Goal: Information Seeking & Learning: Learn about a topic

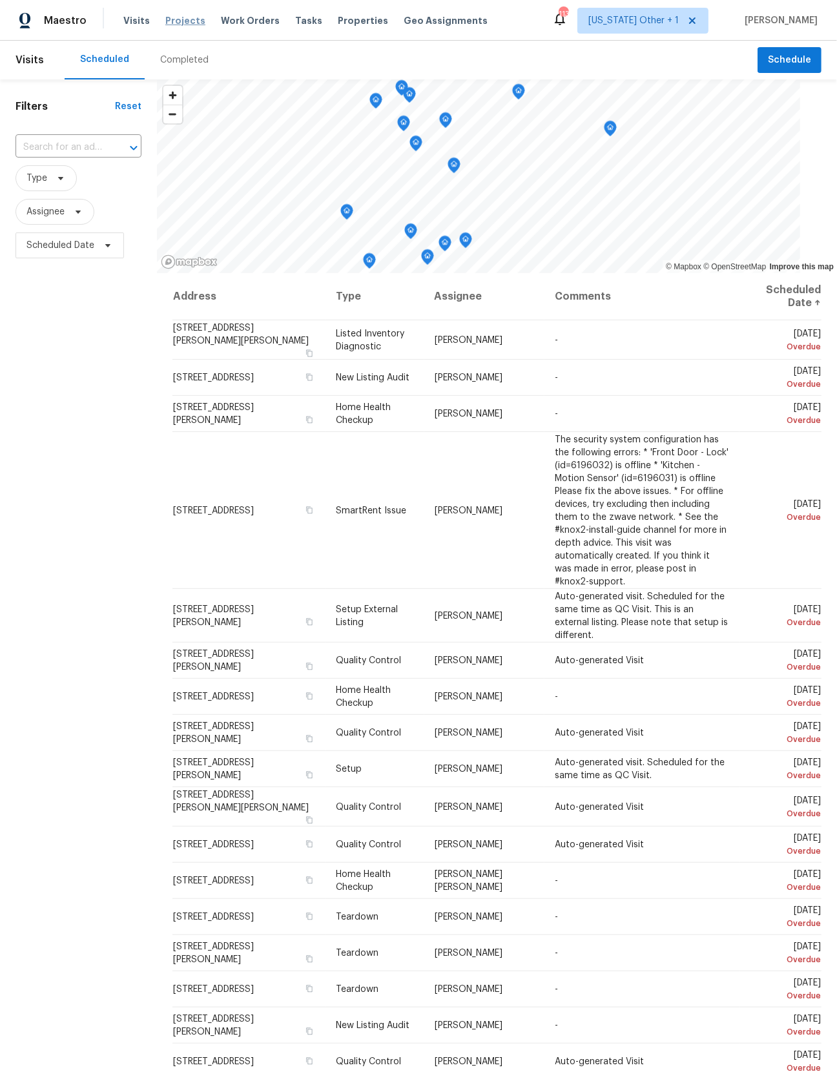
click at [182, 21] on span "Projects" at bounding box center [185, 20] width 40 height 13
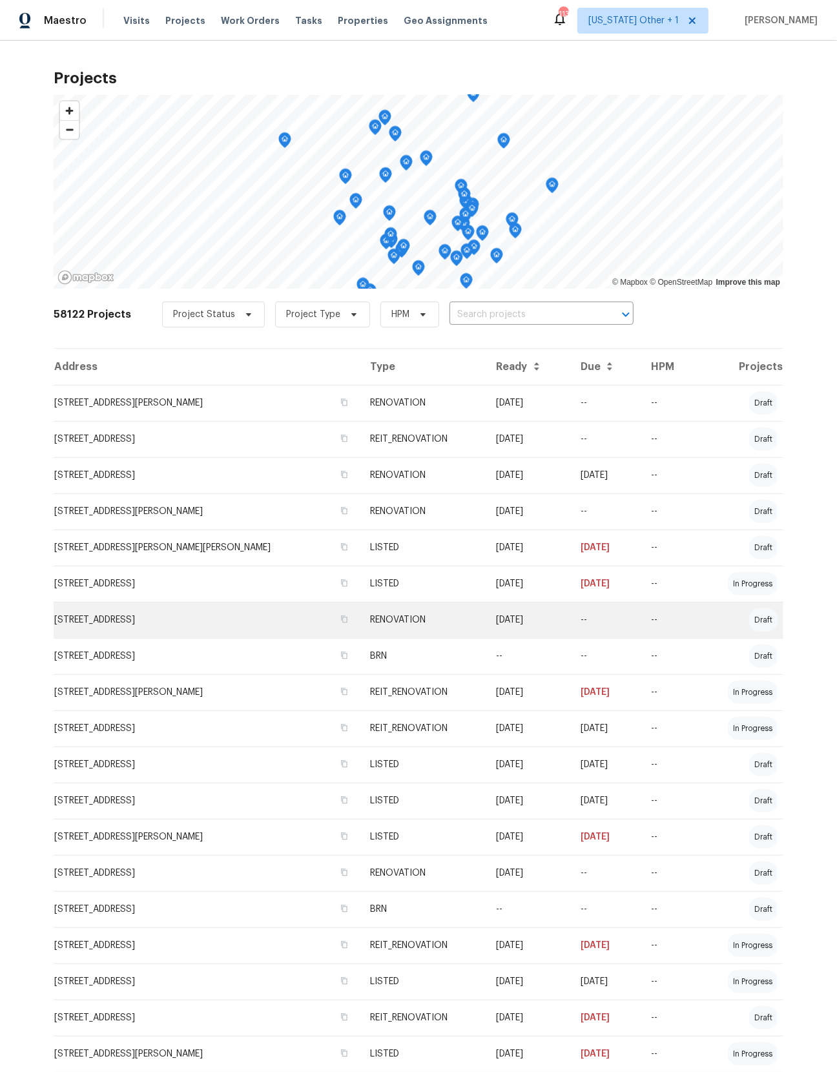
click at [185, 626] on td "[STREET_ADDRESS]" at bounding box center [207, 620] width 307 height 36
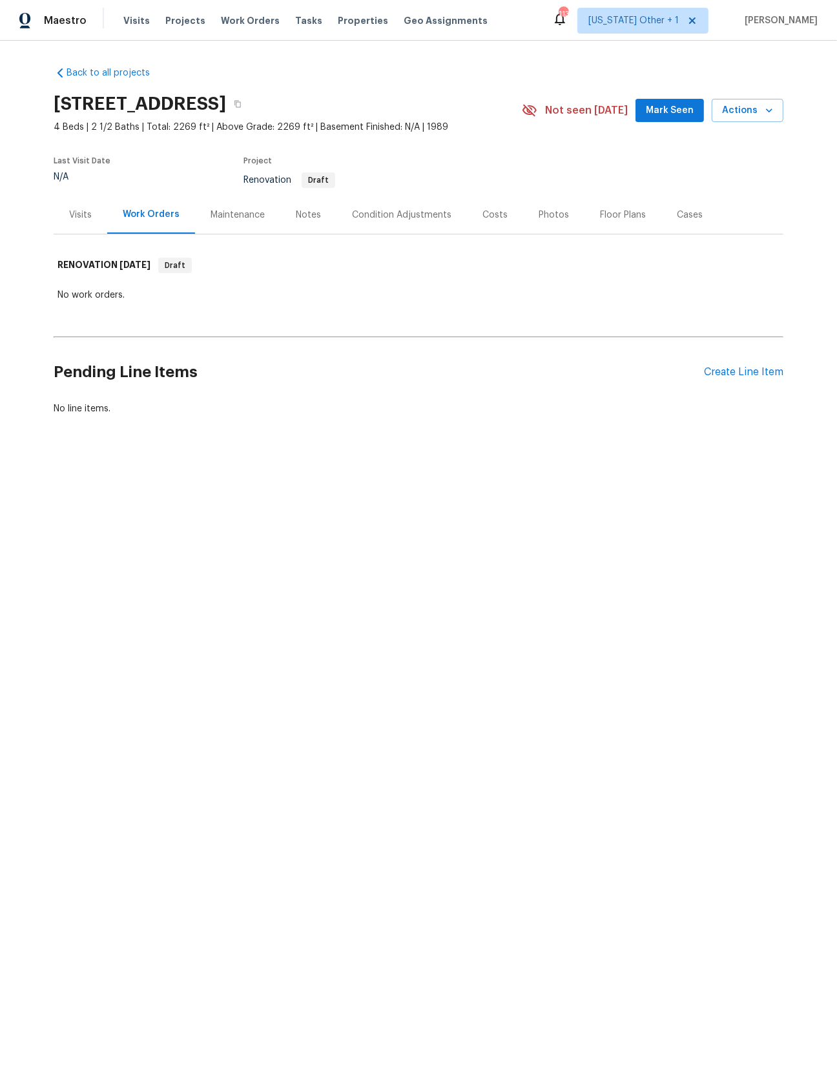
click at [399, 214] on div "Condition Adjustments" at bounding box center [401, 215] width 99 height 13
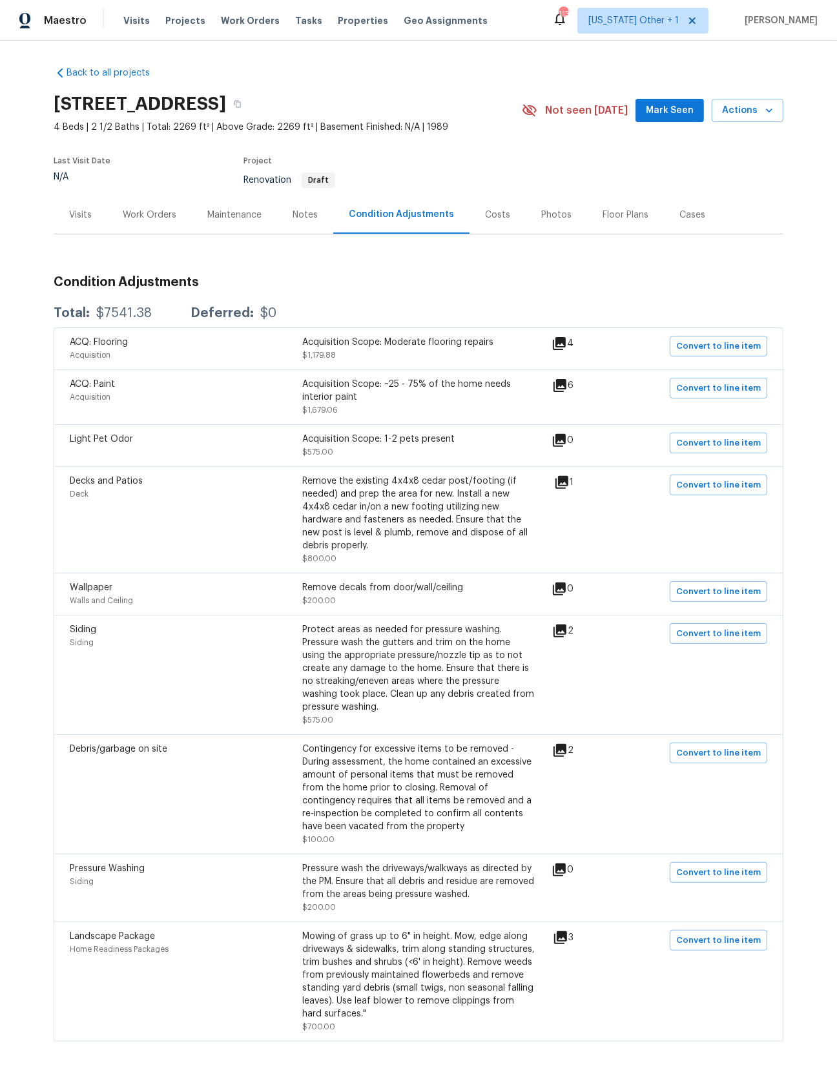
scroll to position [36, 0]
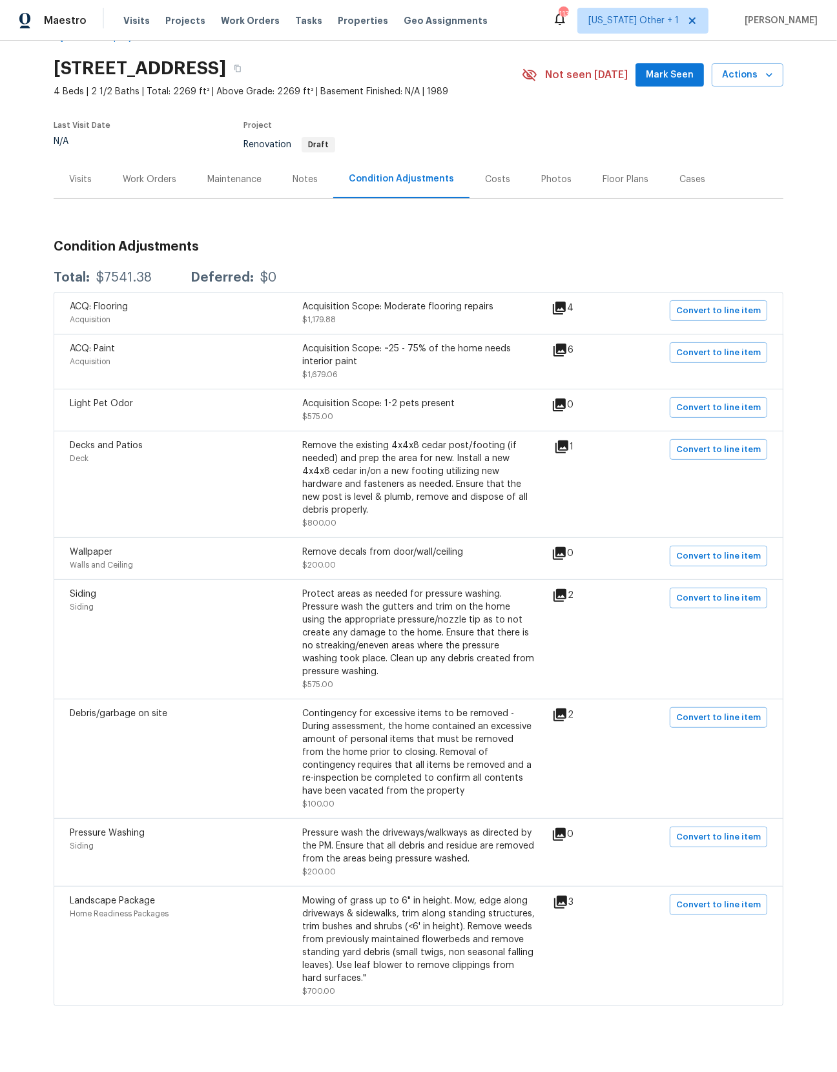
click at [295, 175] on div "Notes" at bounding box center [305, 179] width 25 height 13
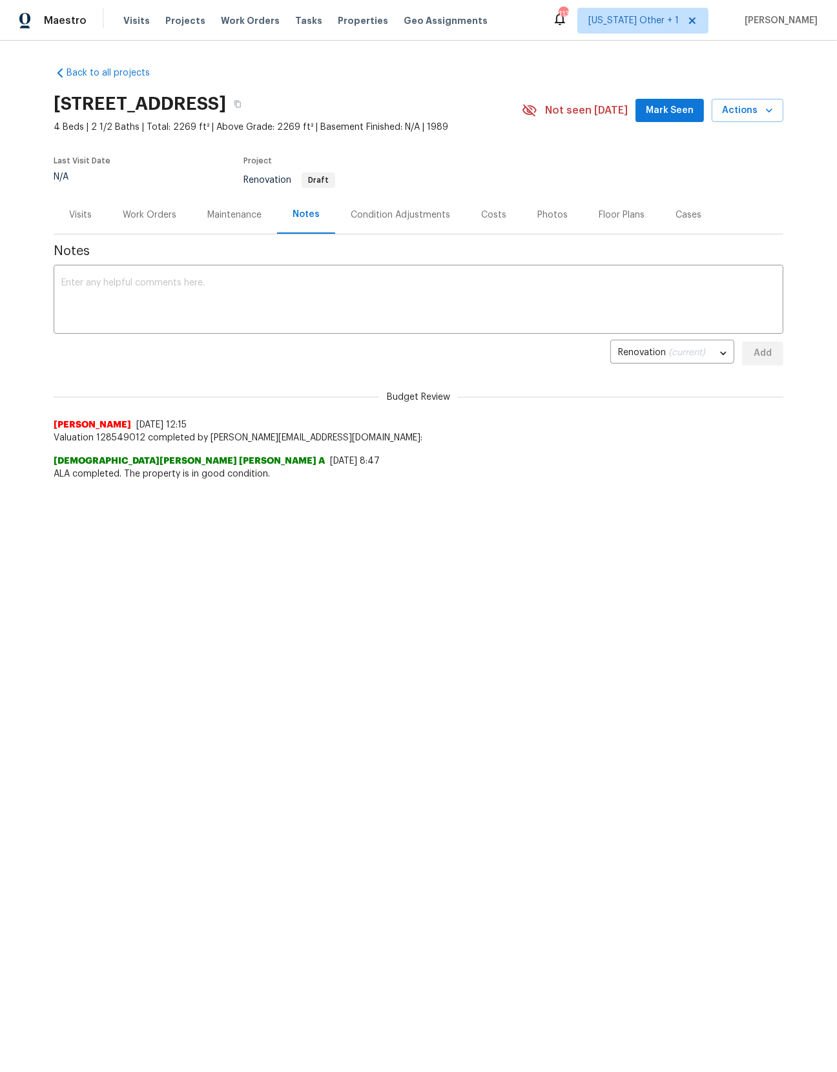
click at [222, 219] on div "Maintenance" at bounding box center [234, 215] width 54 height 13
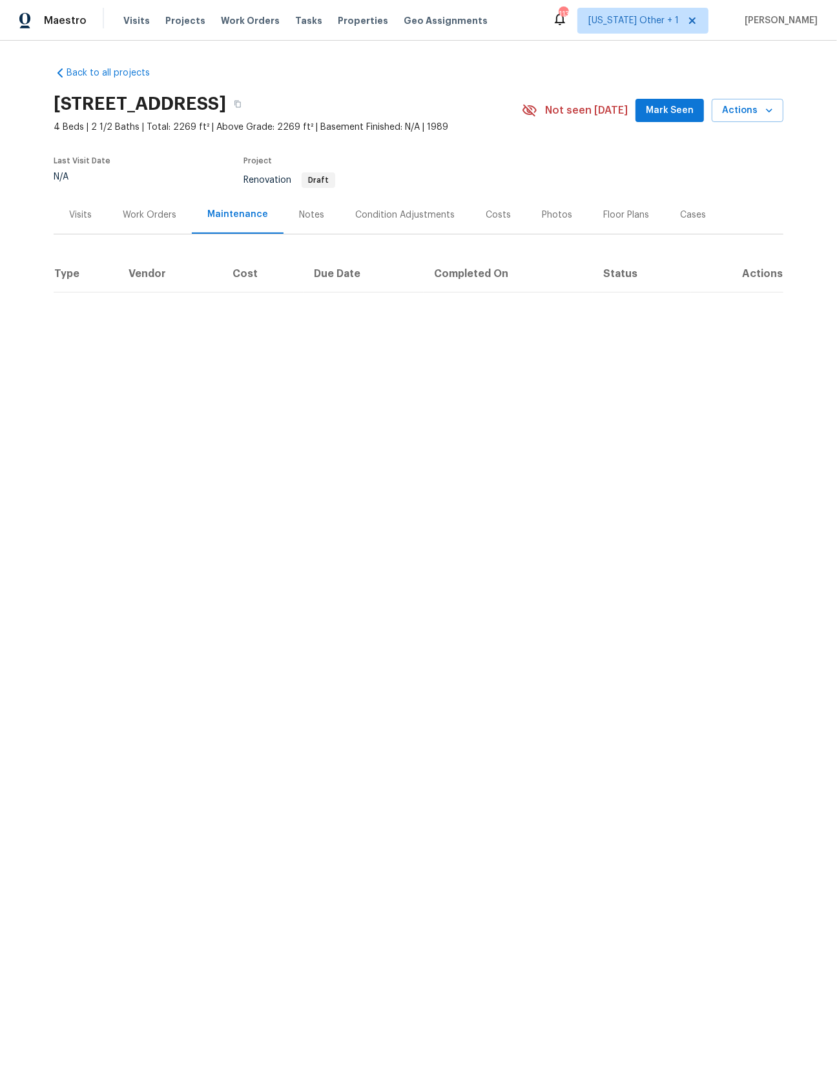
click at [152, 213] on div "Work Orders" at bounding box center [150, 215] width 54 height 13
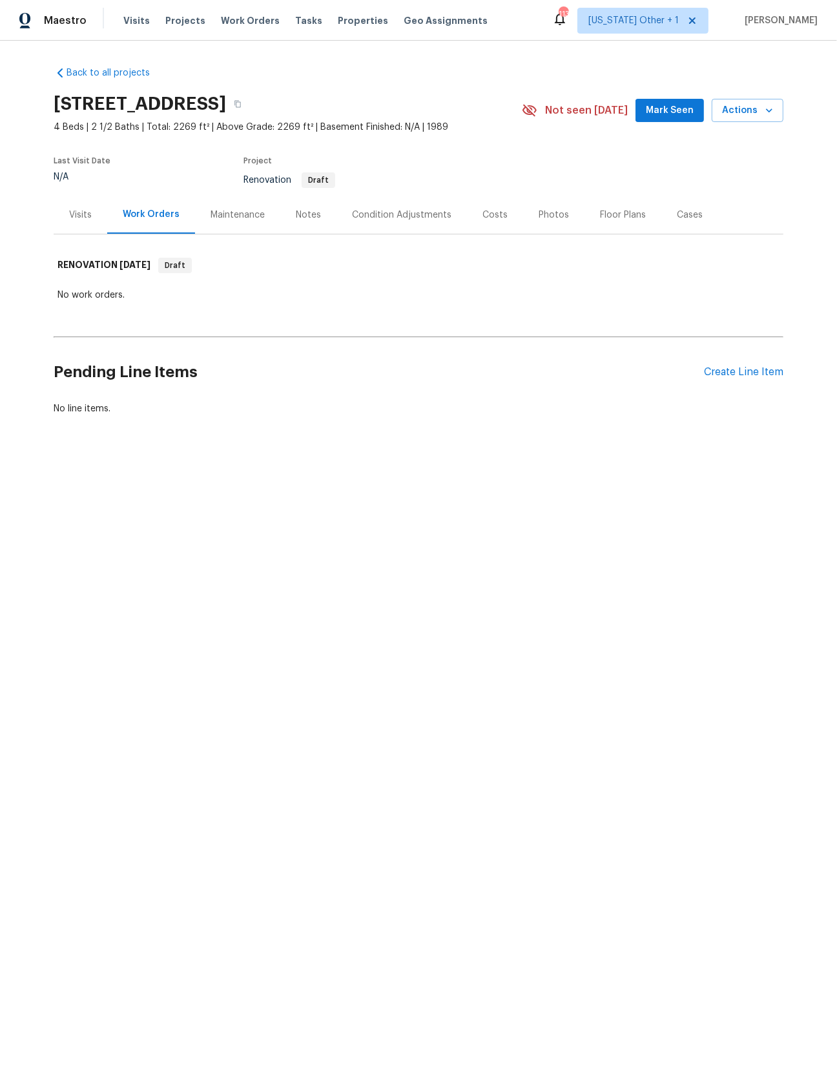
click at [408, 218] on div "Condition Adjustments" at bounding box center [401, 215] width 99 height 13
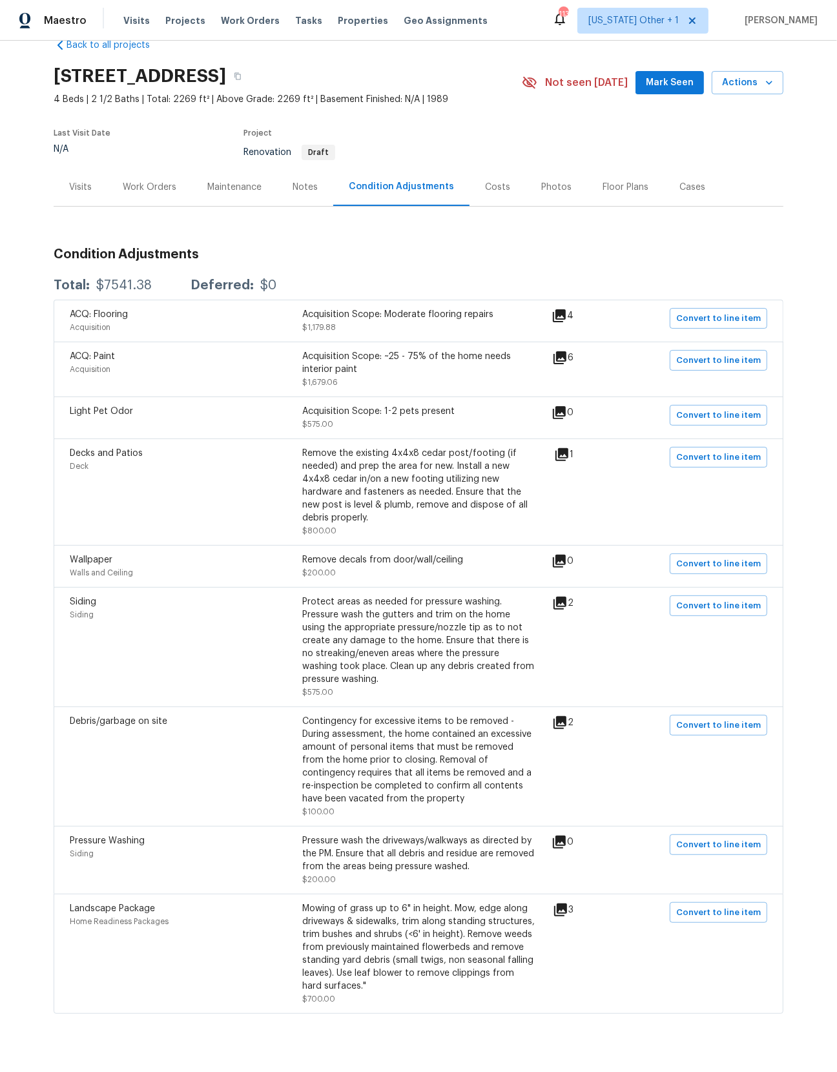
scroll to position [36, 0]
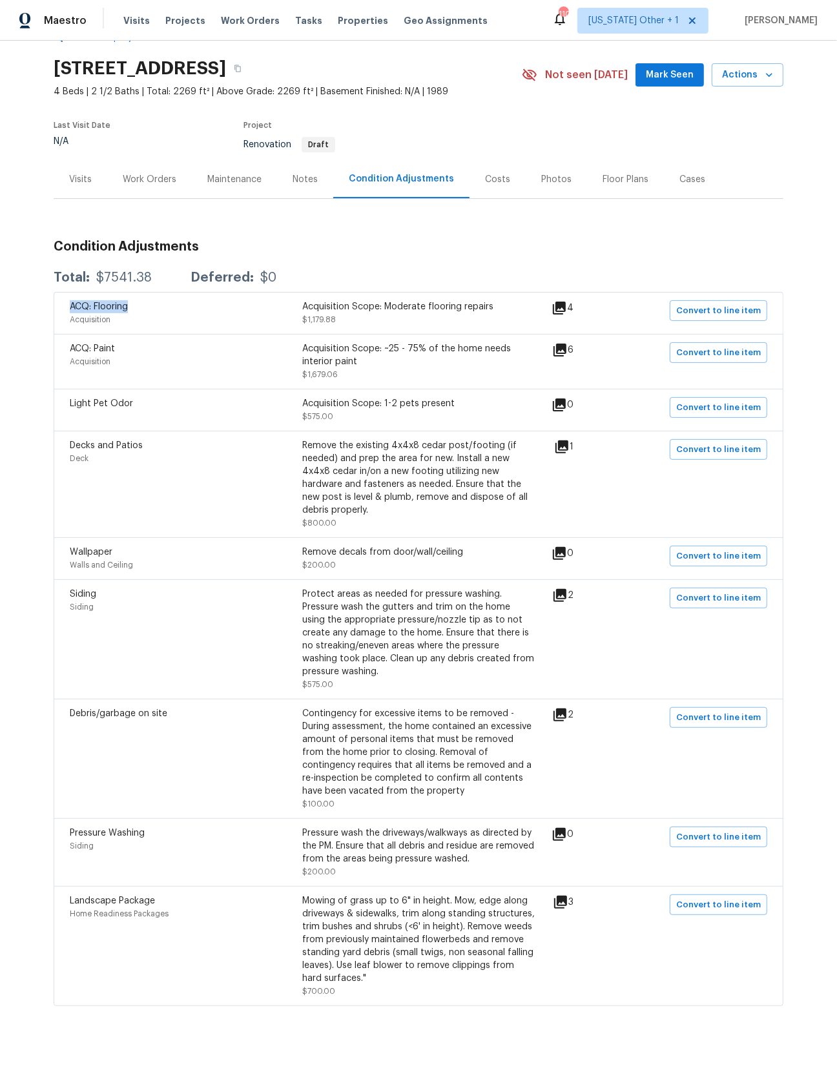
drag, startPoint x: 131, startPoint y: 306, endPoint x: 72, endPoint y: 305, distance: 59.4
click at [72, 305] on div "ACQ: Flooring" at bounding box center [186, 306] width 233 height 13
copy span "ACQ: Flooring"
